Goal: Task Accomplishment & Management: Manage account settings

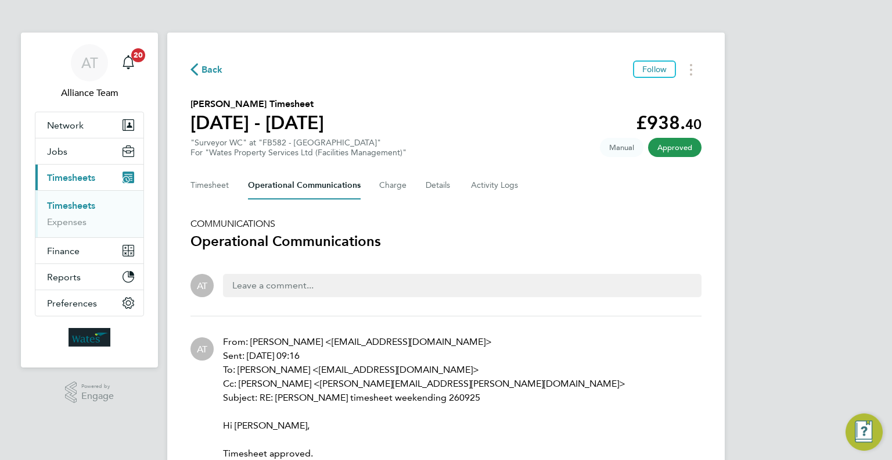
click at [87, 200] on link "Timesheets" at bounding box center [71, 205] width 48 height 11
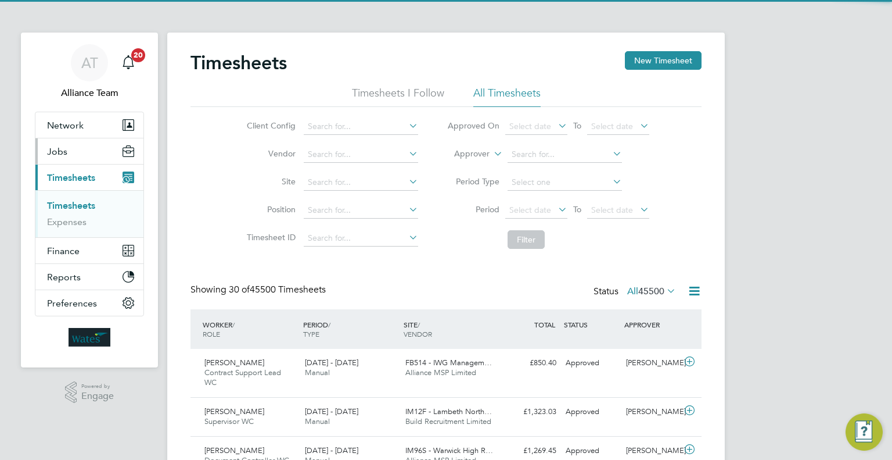
click at [83, 157] on button "Jobs" at bounding box center [89, 151] width 108 height 26
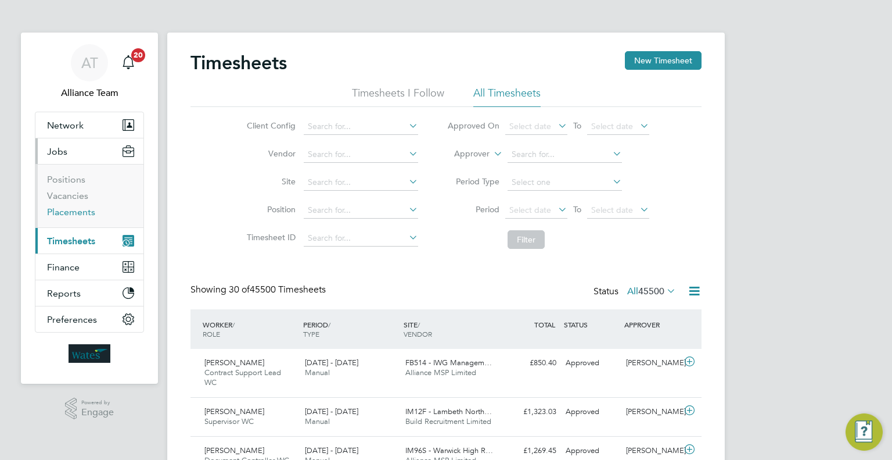
click at [78, 215] on link "Placements" at bounding box center [71, 211] width 48 height 11
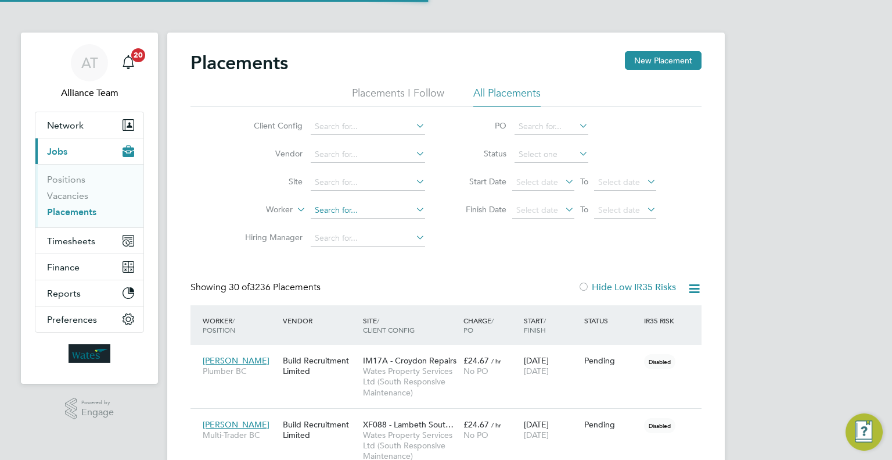
click at [329, 207] on input at bounding box center [368, 210] width 114 height 16
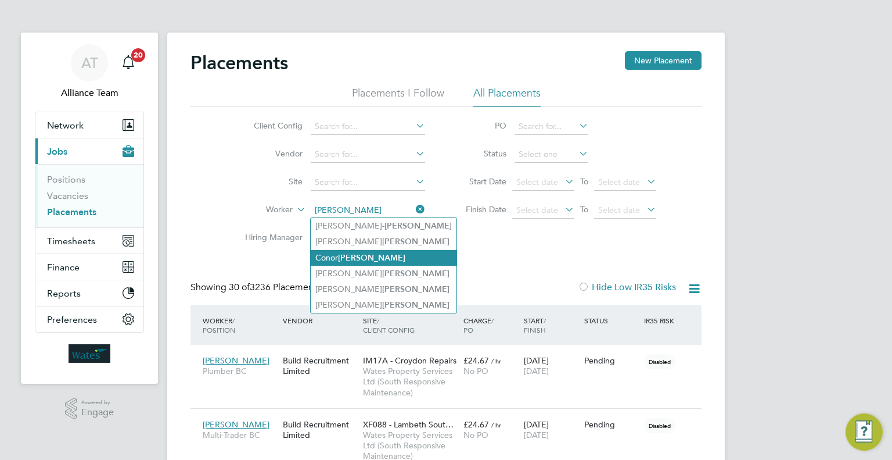
click at [386, 263] on li "[PERSON_NAME]" at bounding box center [384, 258] width 146 height 16
type input "[PERSON_NAME]"
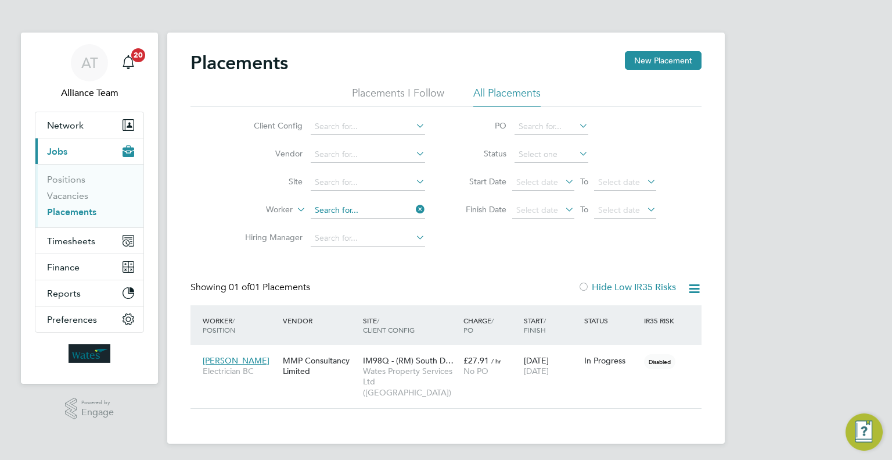
click at [330, 213] on input at bounding box center [368, 210] width 114 height 16
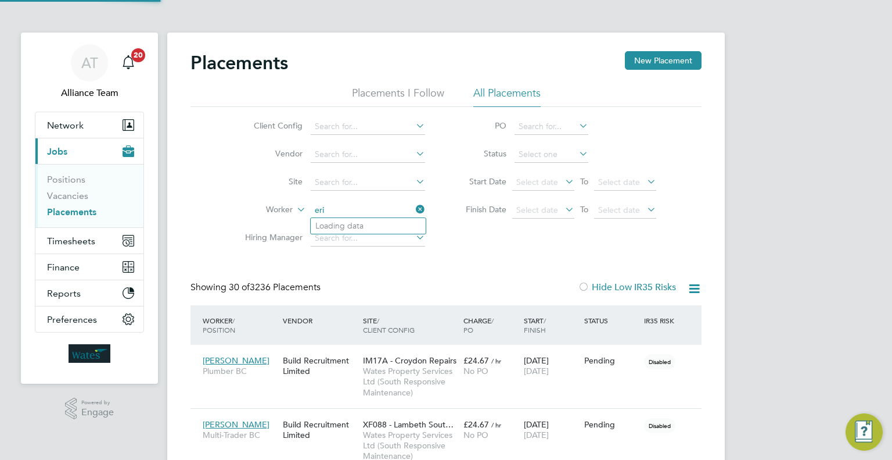
scroll to position [44, 81]
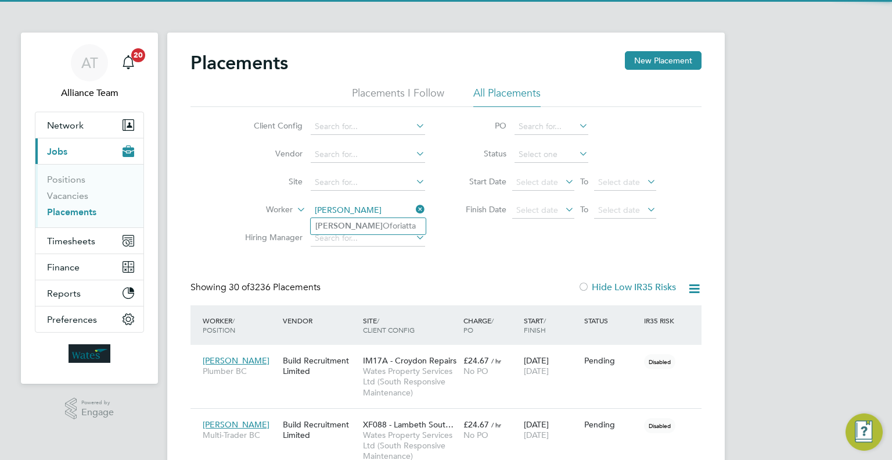
click at [381, 227] on li "[PERSON_NAME]" at bounding box center [368, 226] width 115 height 16
type input "[PERSON_NAME]"
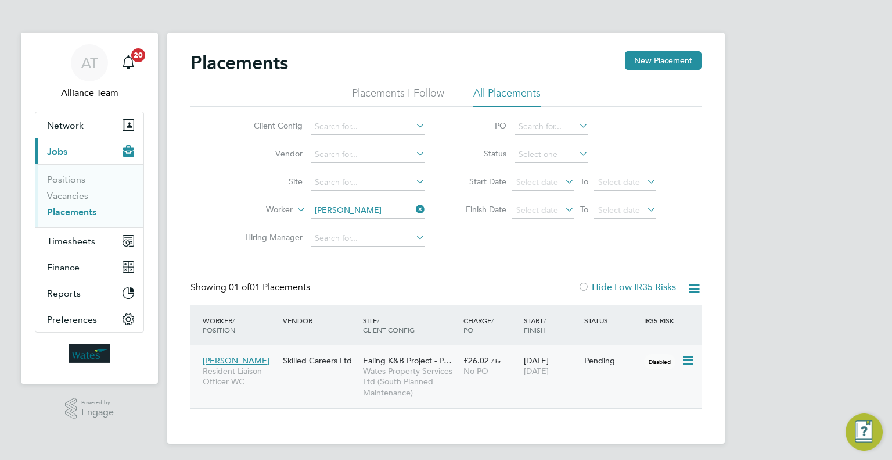
click at [684, 357] on icon at bounding box center [688, 360] width 12 height 14
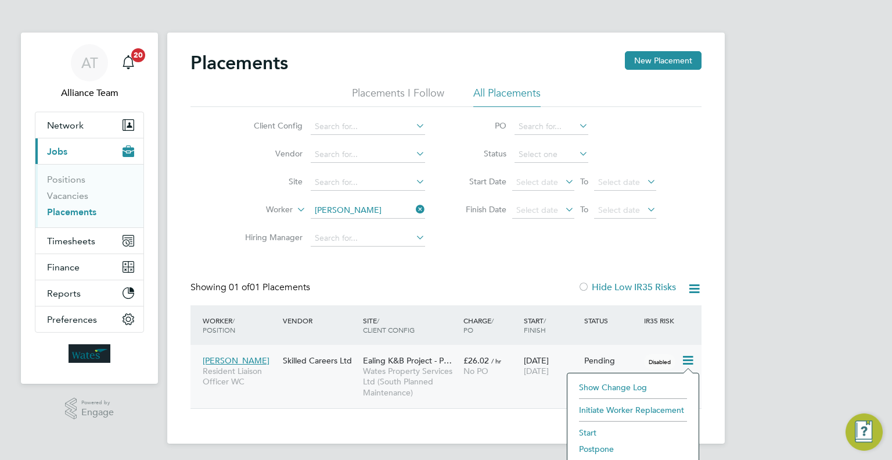
click at [581, 433] on li "Start" at bounding box center [633, 432] width 120 height 16
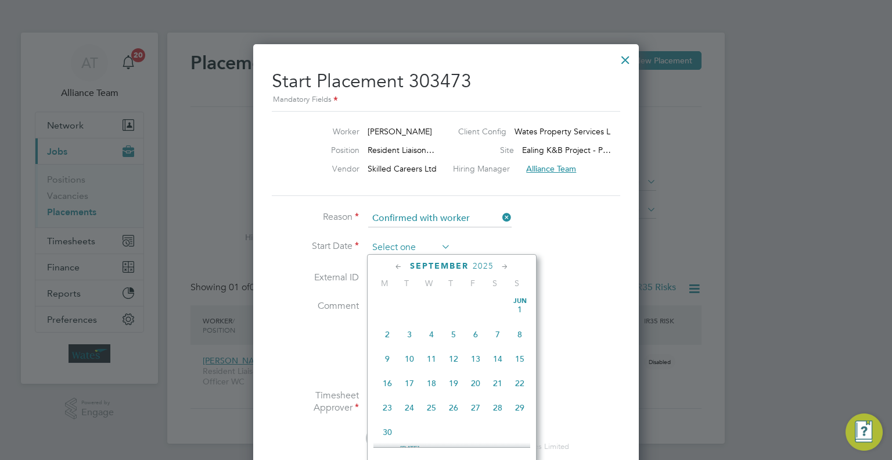
click at [401, 247] on input at bounding box center [409, 247] width 83 height 17
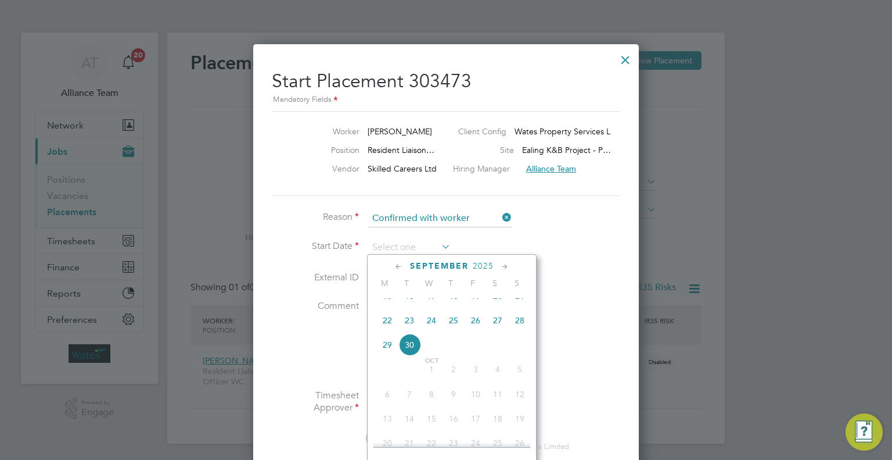
click at [385, 331] on span "22" at bounding box center [388, 320] width 22 height 22
type input "[DATE]"
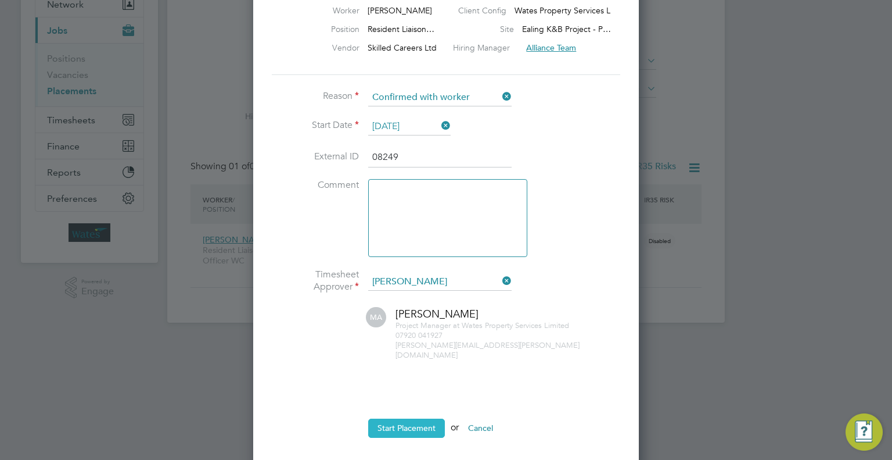
click at [413, 418] on button "Start Placement" at bounding box center [406, 427] width 77 height 19
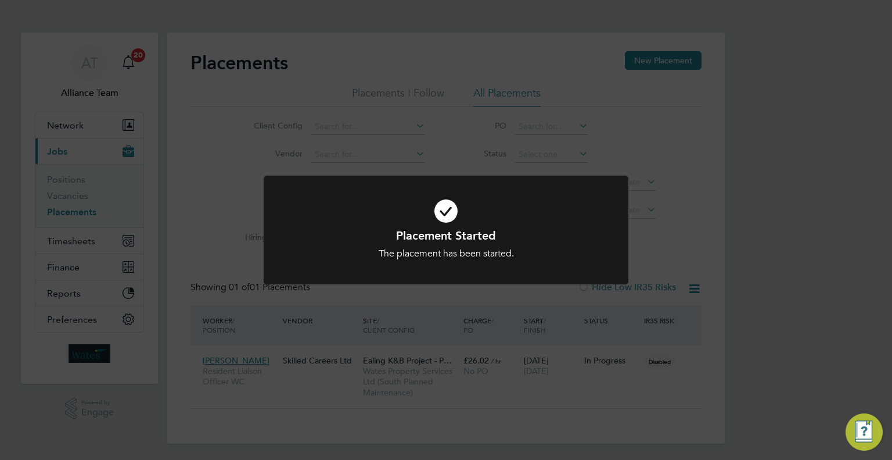
click at [809, 212] on div "Placement Started The placement has been started. Cancel Okay" at bounding box center [446, 230] width 892 height 460
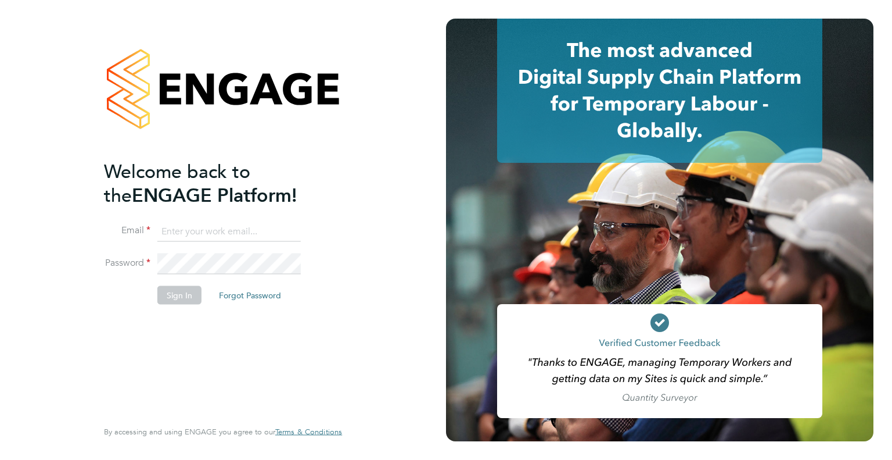
type input "[PERSON_NAME][EMAIL_ADDRESS][DOMAIN_NAME]"
click at [188, 290] on button "Sign In" at bounding box center [179, 294] width 44 height 19
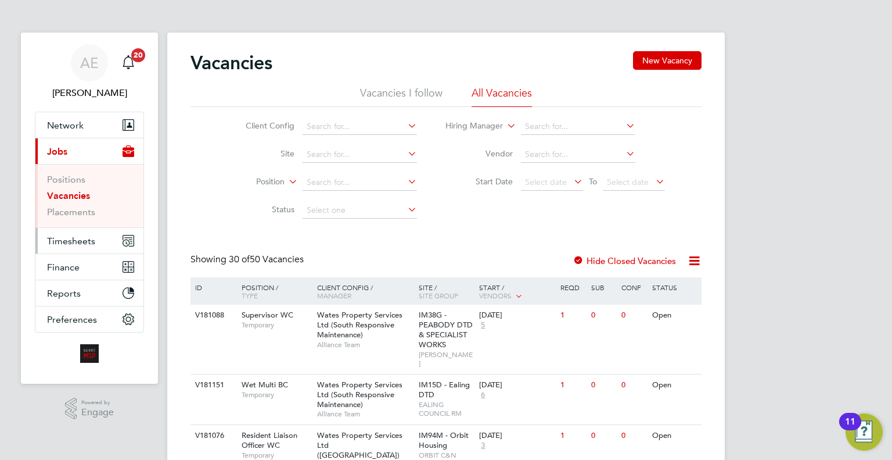
click at [79, 246] on button "Timesheets" at bounding box center [89, 241] width 108 height 26
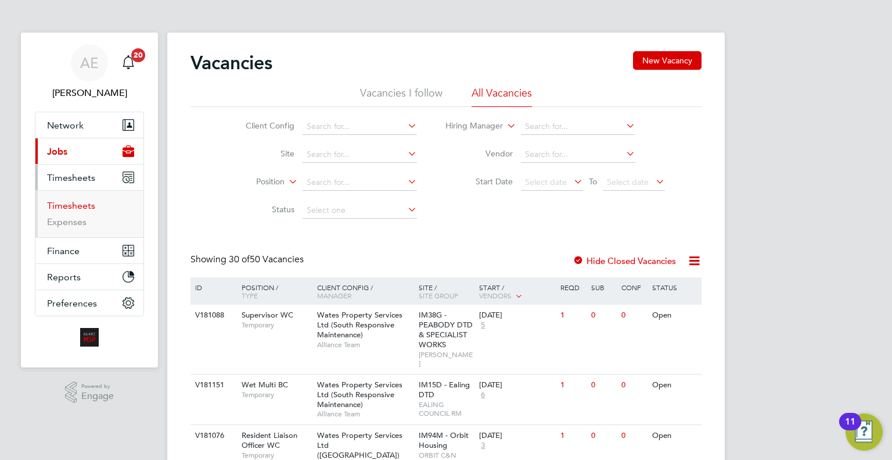
click at [74, 205] on link "Timesheets" at bounding box center [71, 205] width 48 height 11
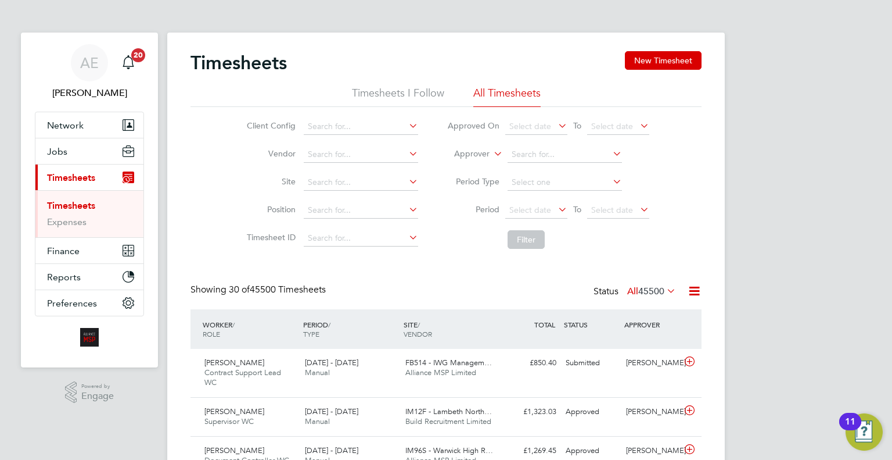
click at [472, 157] on label "Approver" at bounding box center [464, 154] width 52 height 12
click at [471, 164] on li "Worker" at bounding box center [461, 167] width 57 height 15
click at [558, 144] on li "Worker" at bounding box center [548, 155] width 231 height 28
click at [560, 153] on input at bounding box center [565, 154] width 114 height 16
type input "e"
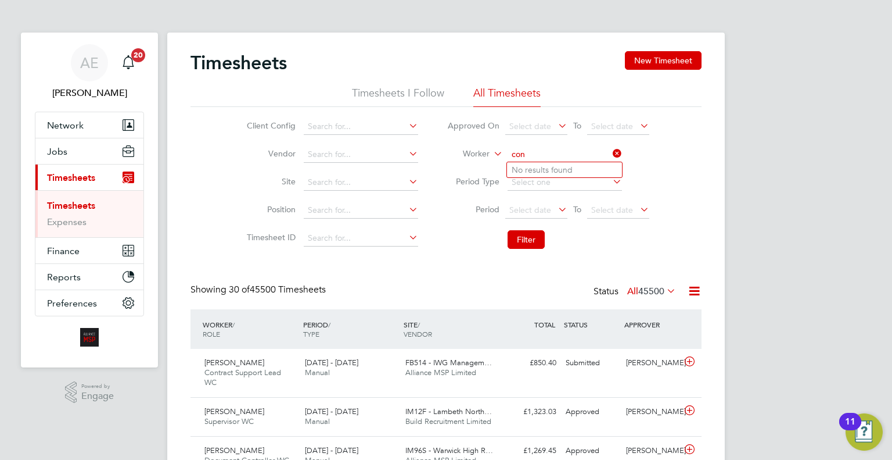
type input "con"
